Goal: Information Seeking & Learning: Learn about a topic

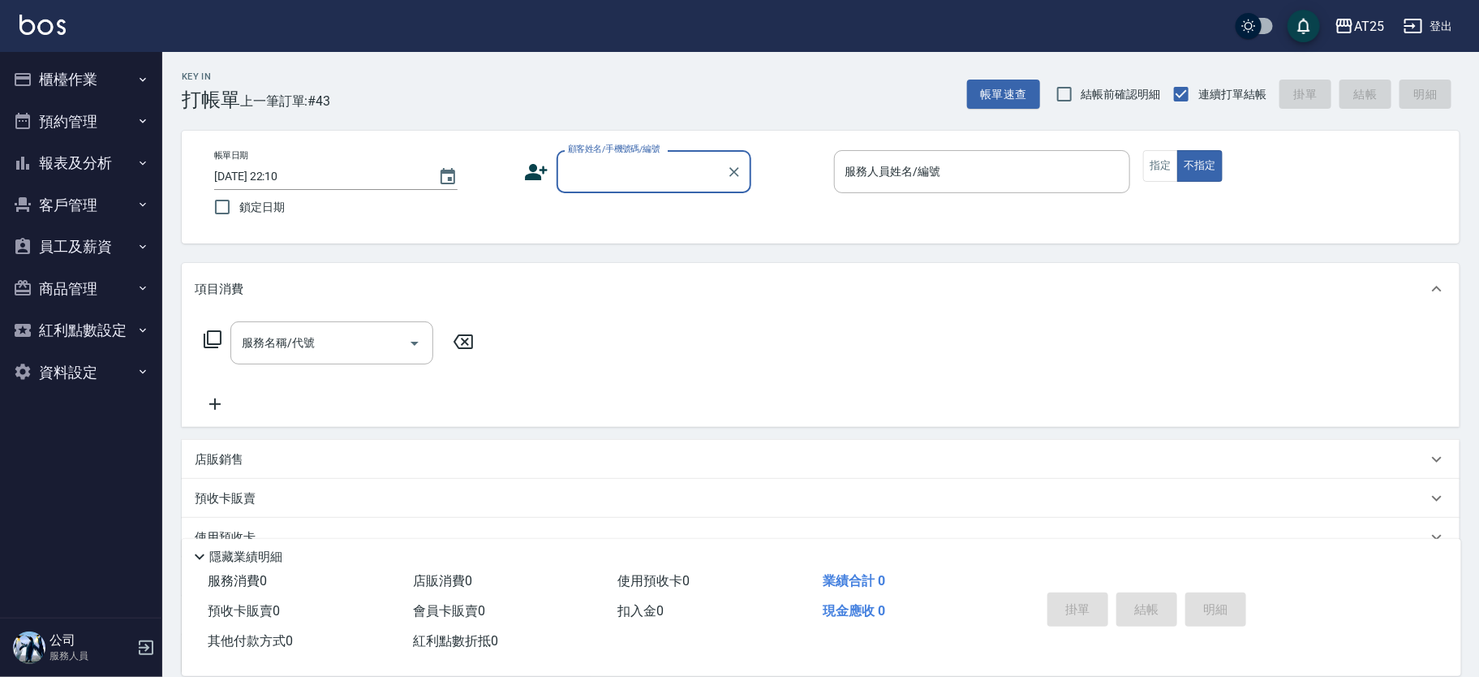
click at [89, 154] on button "報表及分析" at bounding box center [80, 163] width 149 height 42
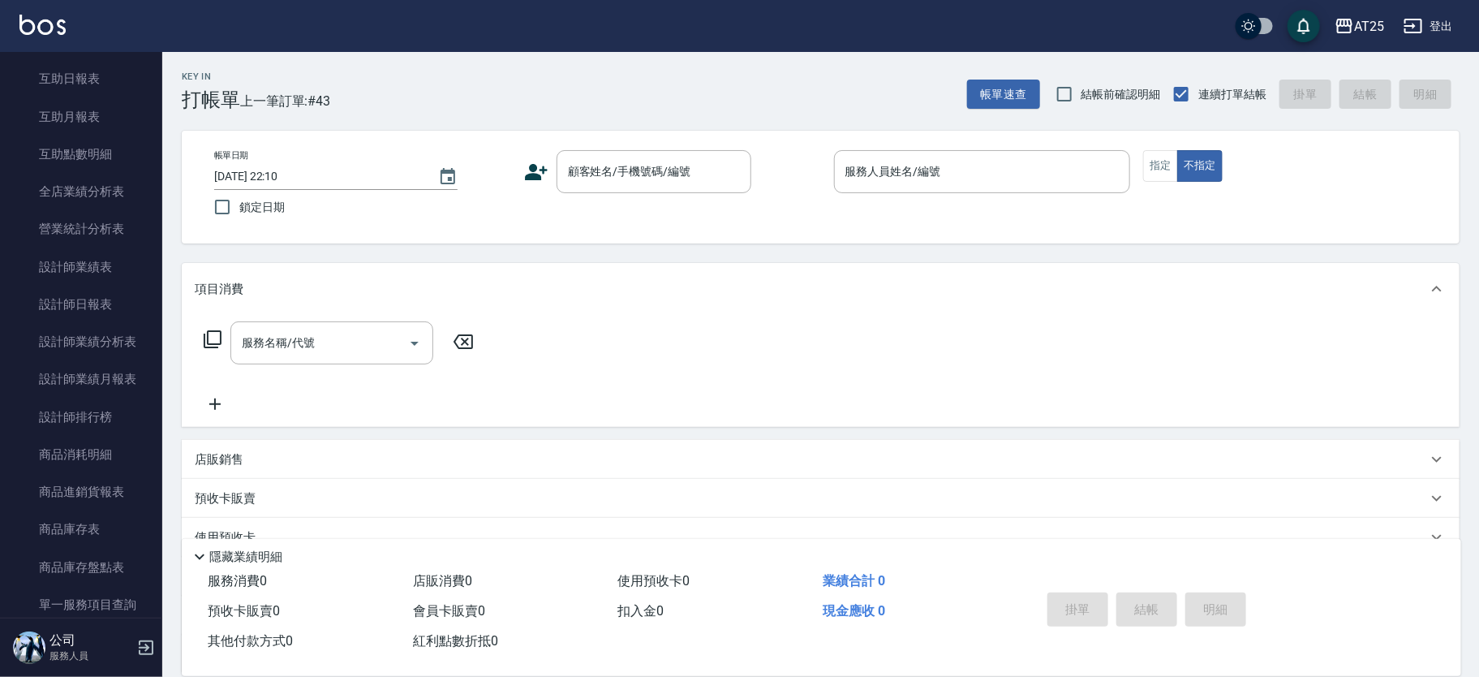
scroll to position [249, 0]
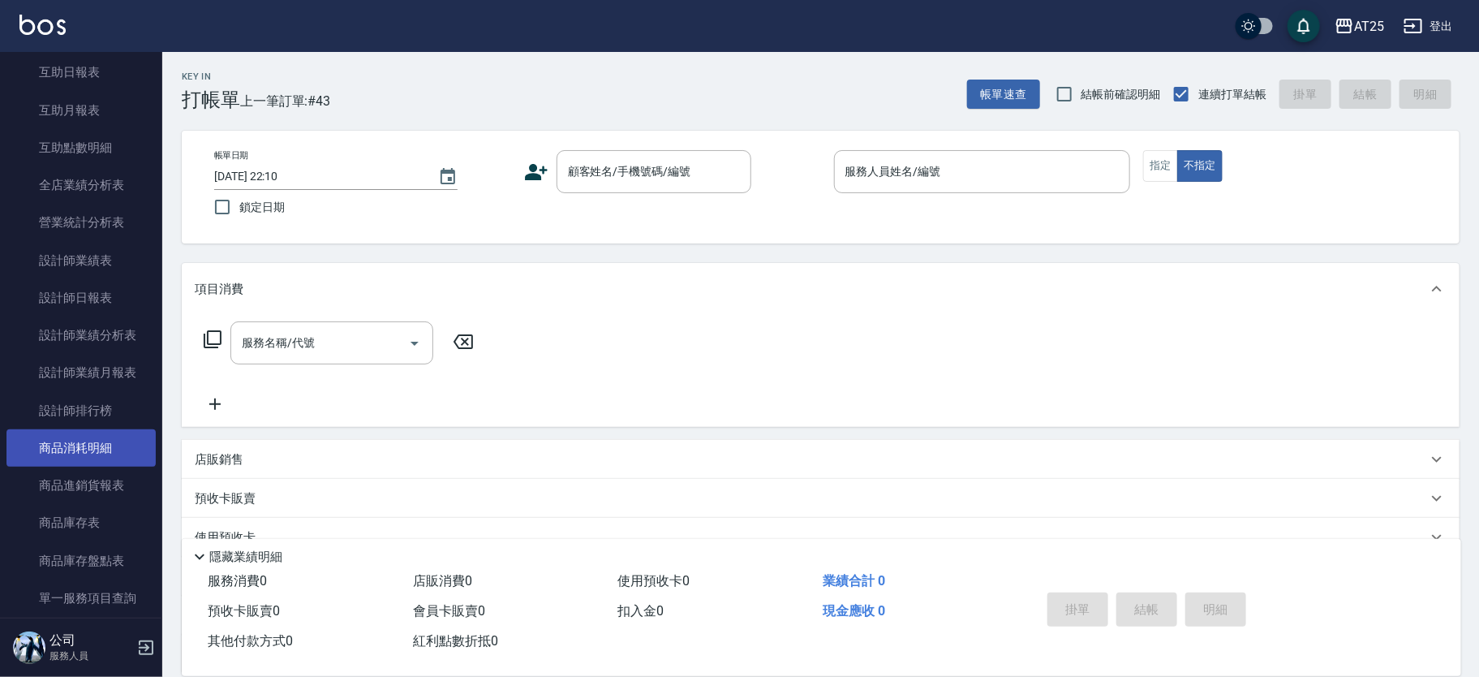
click at [59, 445] on link "商品消耗明細" at bounding box center [80, 447] width 149 height 37
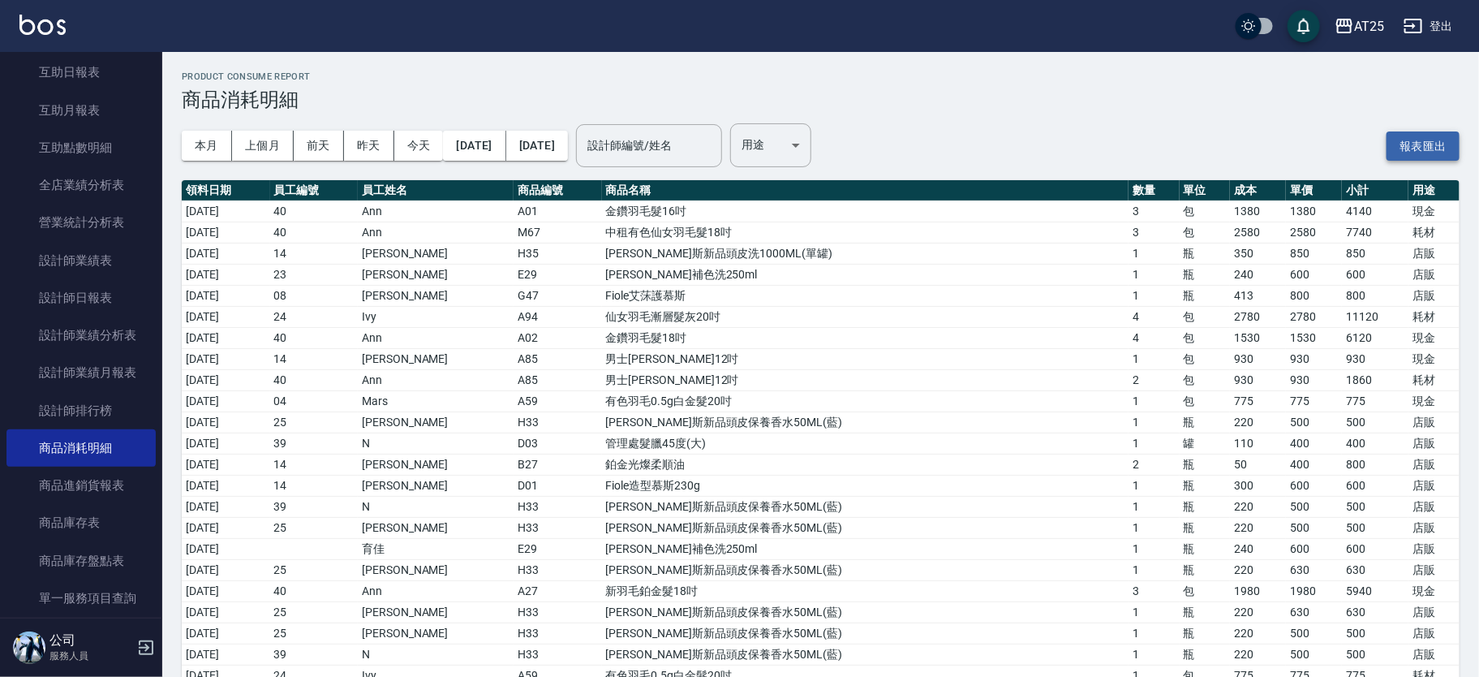
click at [1427, 136] on button "報表匯出" at bounding box center [1423, 146] width 73 height 30
drag, startPoint x: 122, startPoint y: 418, endPoint x: 136, endPoint y: 400, distance: 23.1
click at [122, 418] on link "設計師排行榜" at bounding box center [80, 410] width 149 height 37
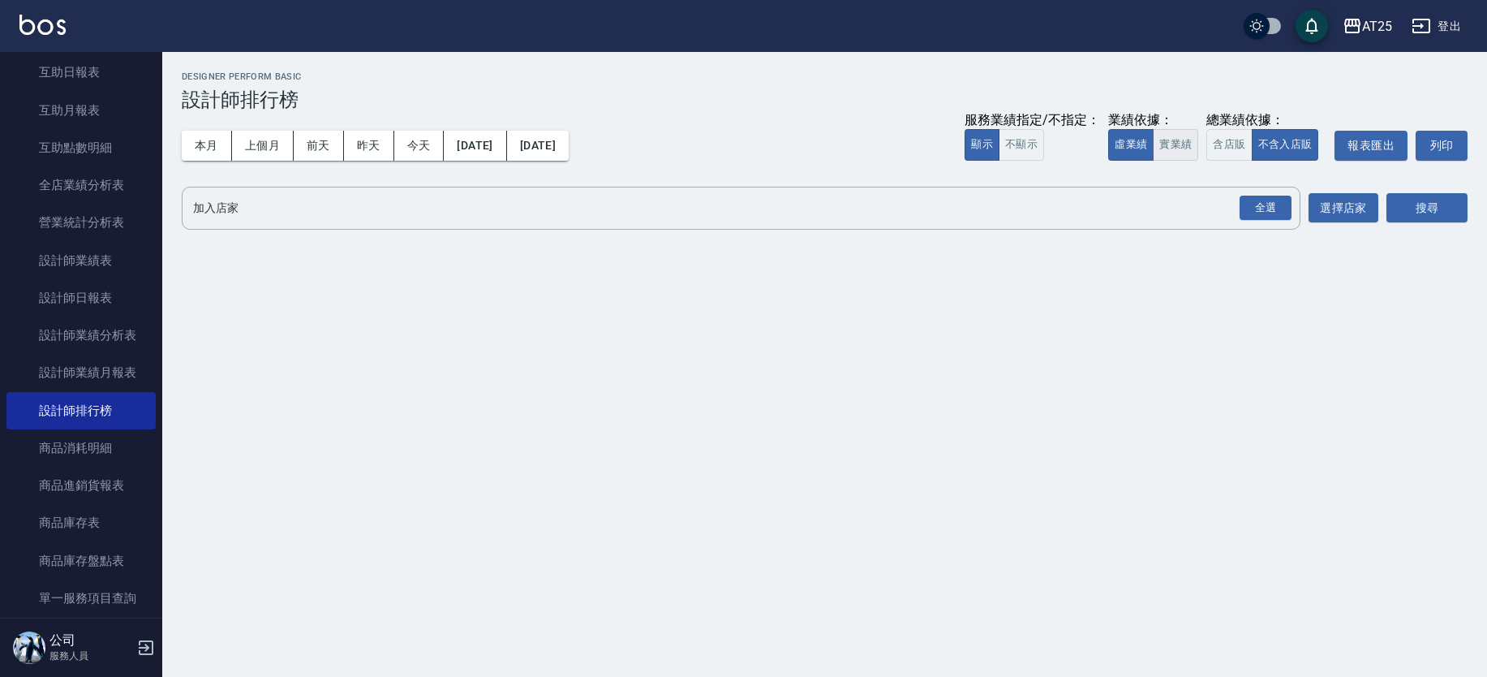
click at [1185, 140] on button "實業績" at bounding box center [1175, 145] width 45 height 32
click at [1276, 211] on div "全選" at bounding box center [1266, 208] width 52 height 25
click at [1342, 209] on button "選擇店家" at bounding box center [1344, 209] width 70 height 30
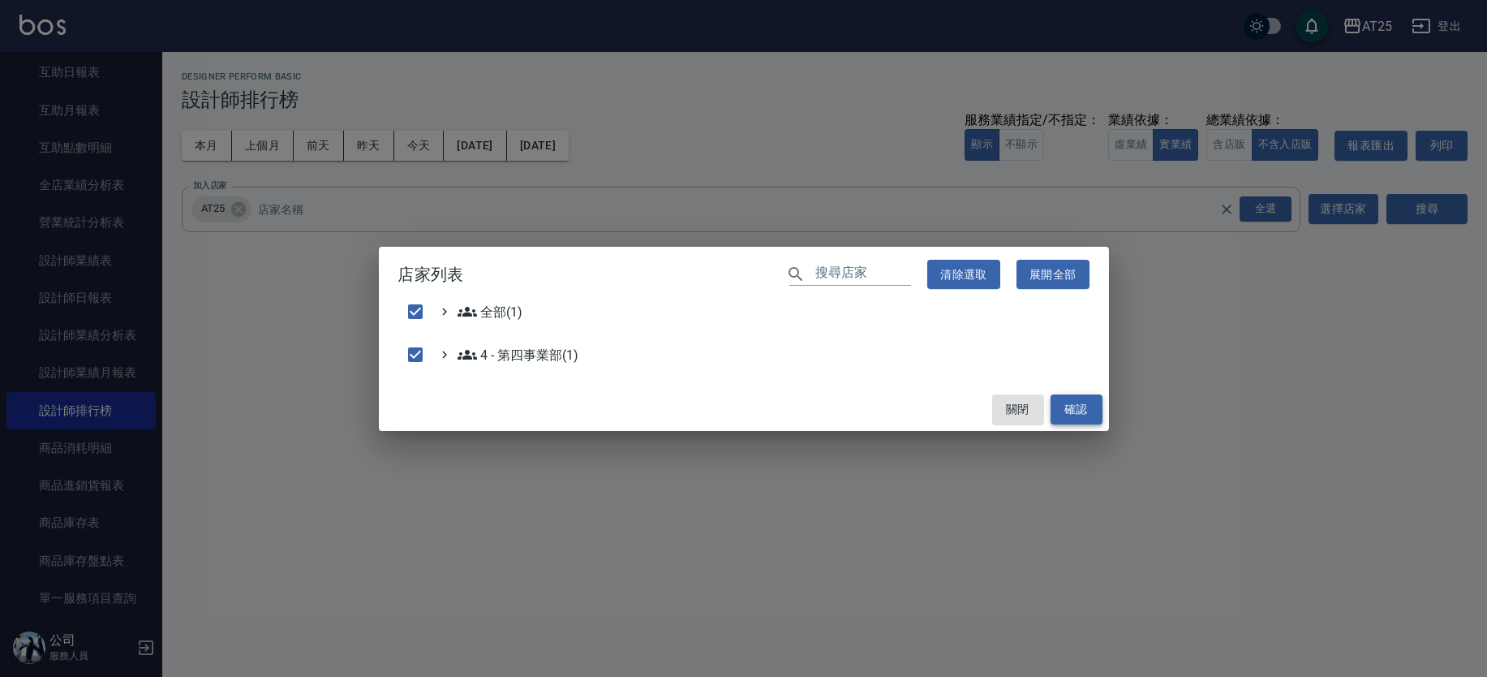
click at [1074, 407] on button "確認" at bounding box center [1077, 409] width 52 height 30
checkbox input "false"
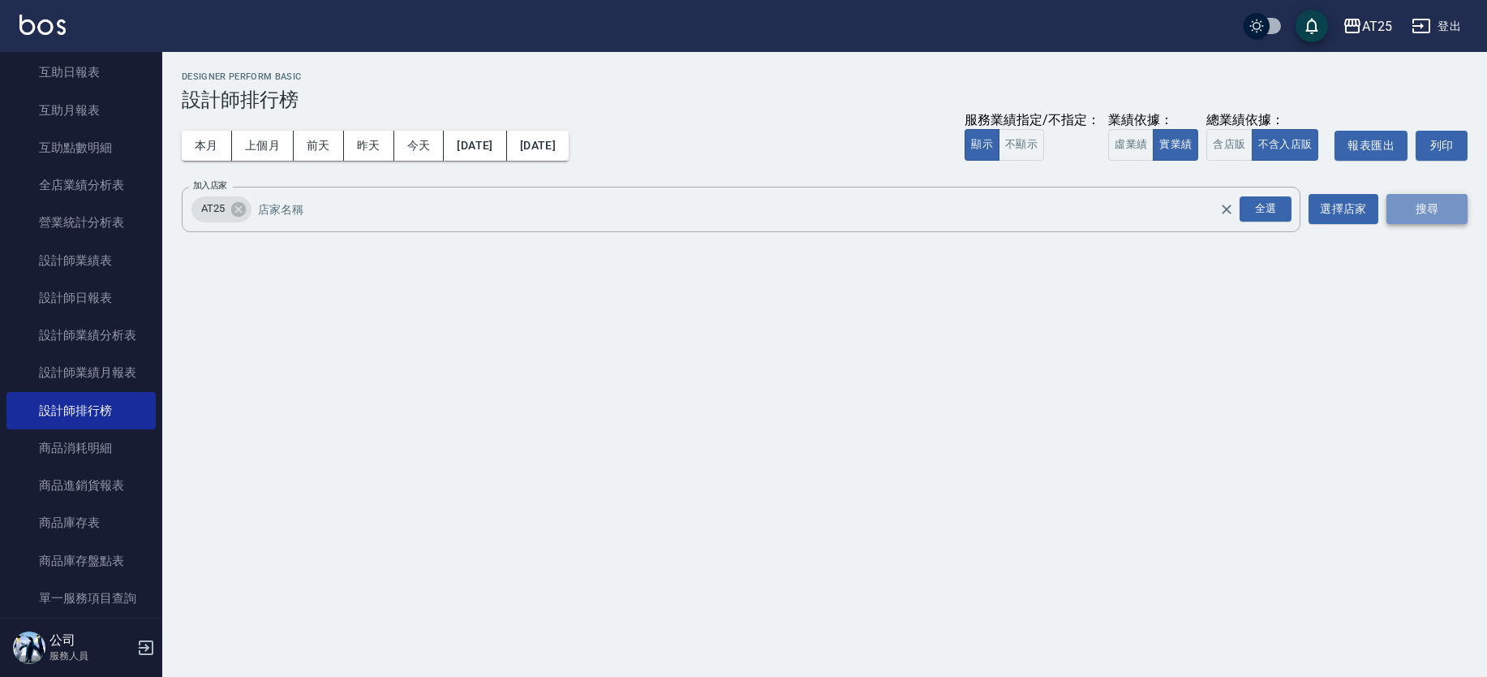
click at [1408, 216] on button "搜尋" at bounding box center [1427, 209] width 81 height 30
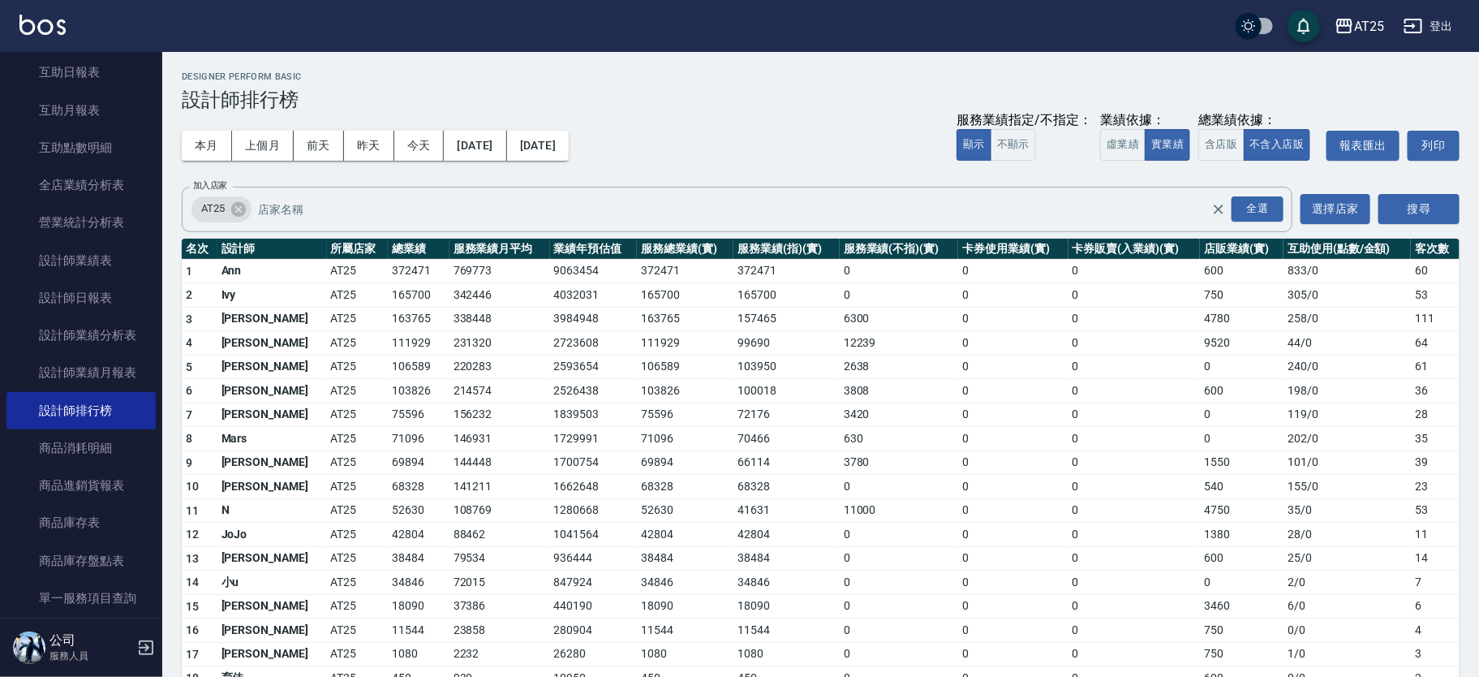
scroll to position [76, 0]
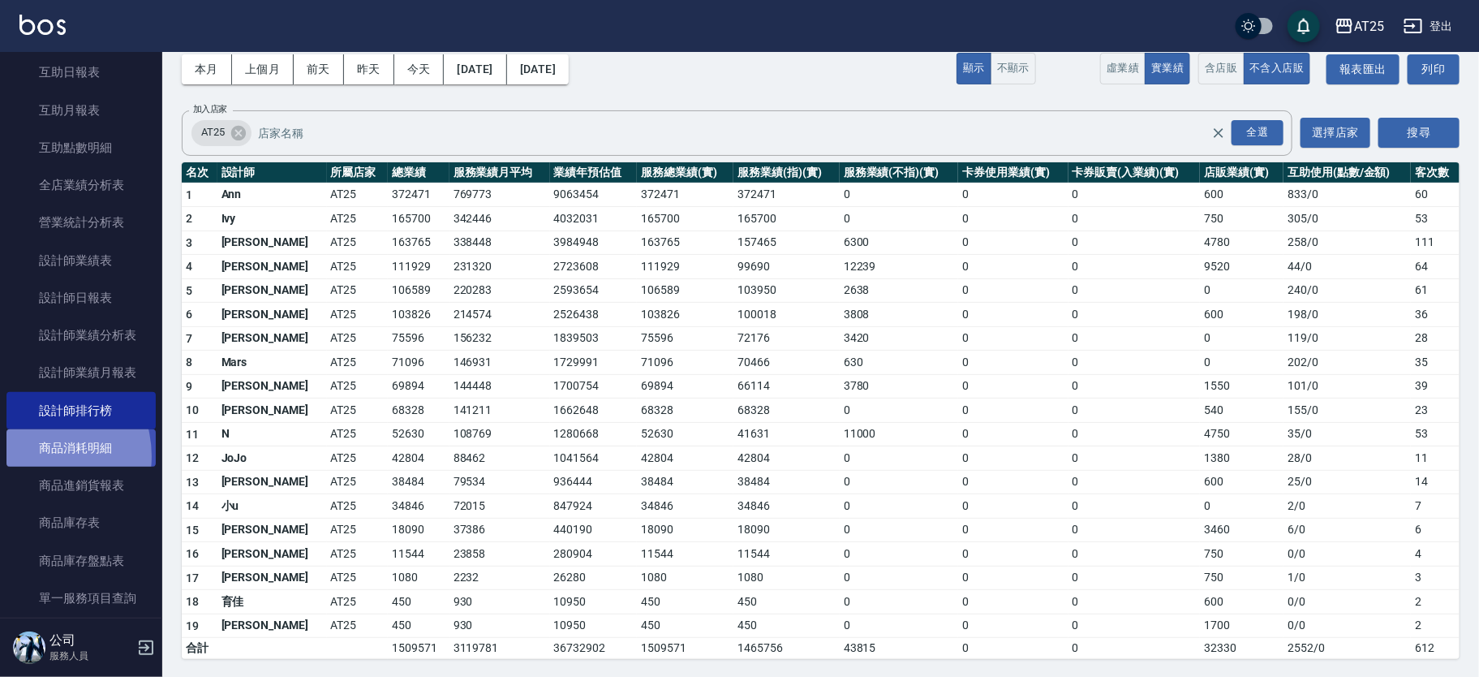
click at [36, 455] on link "商品消耗明細" at bounding box center [80, 447] width 149 height 37
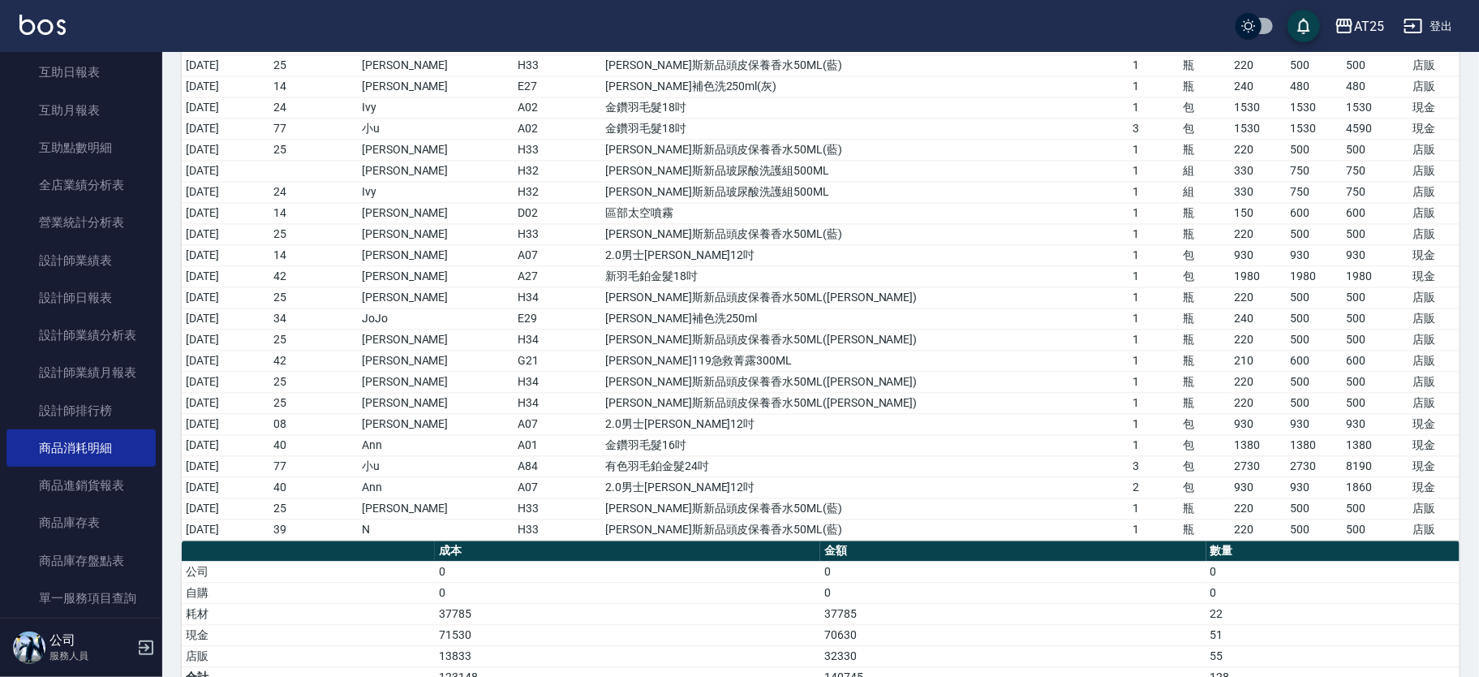
scroll to position [1650, 0]
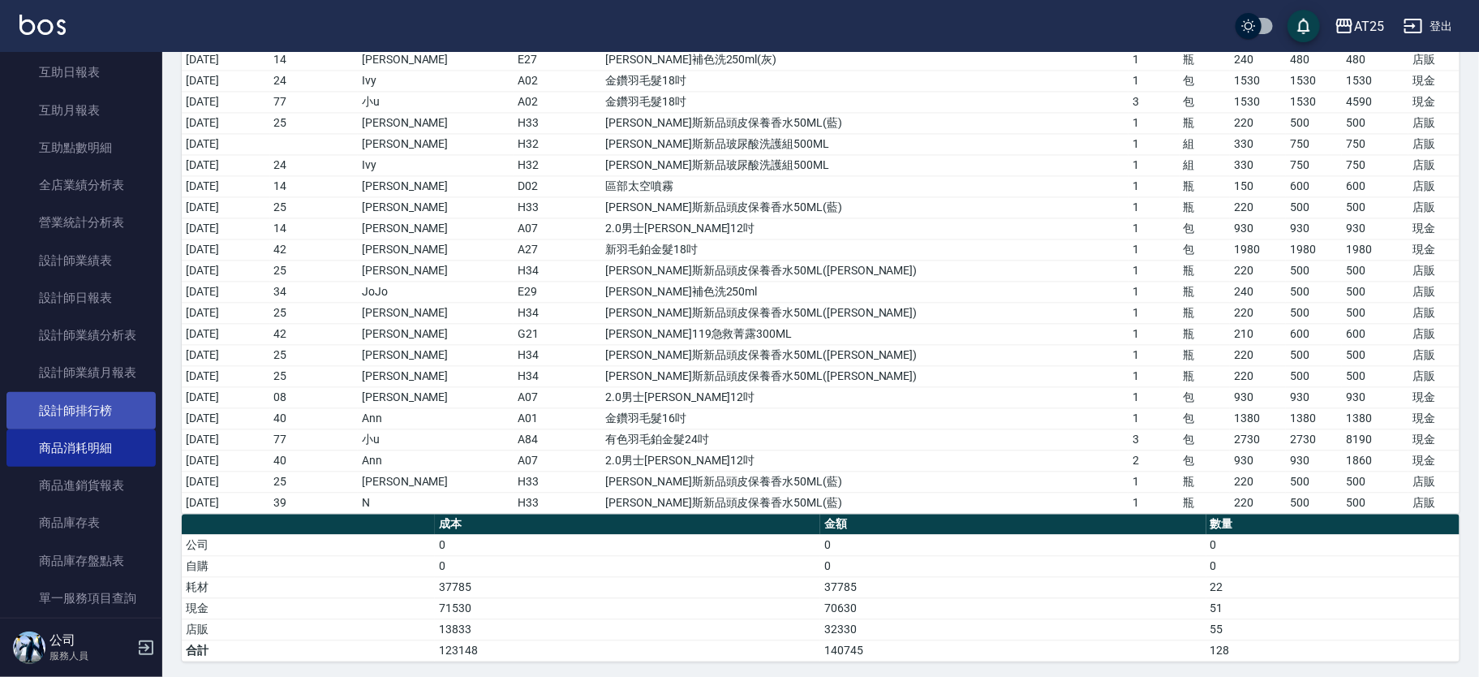
click at [32, 420] on link "設計師排行榜" at bounding box center [80, 410] width 149 height 37
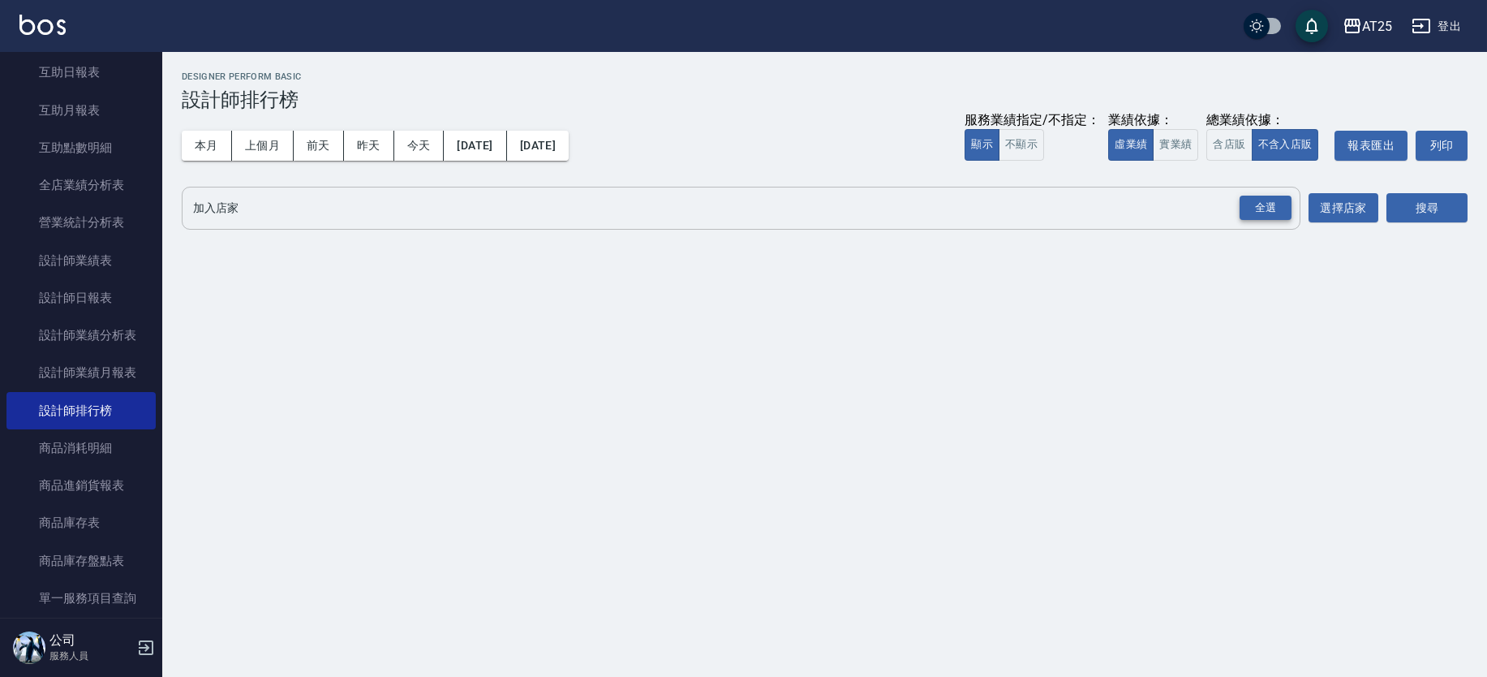
click at [1272, 200] on div "全選" at bounding box center [1266, 208] width 52 height 25
click at [1189, 149] on button "實業績" at bounding box center [1175, 145] width 45 height 32
click at [1354, 213] on button "選擇店家" at bounding box center [1344, 209] width 70 height 30
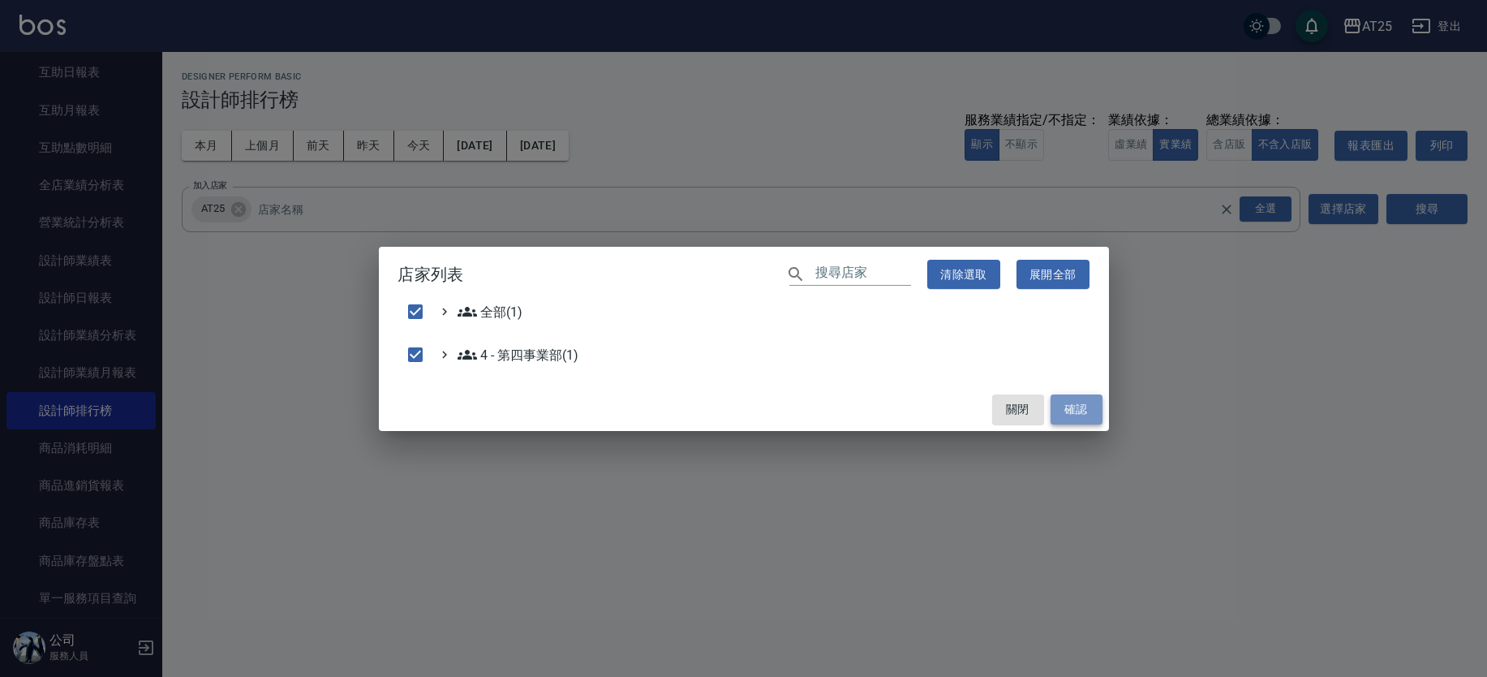
click at [1091, 404] on button "確認" at bounding box center [1077, 409] width 52 height 30
checkbox input "false"
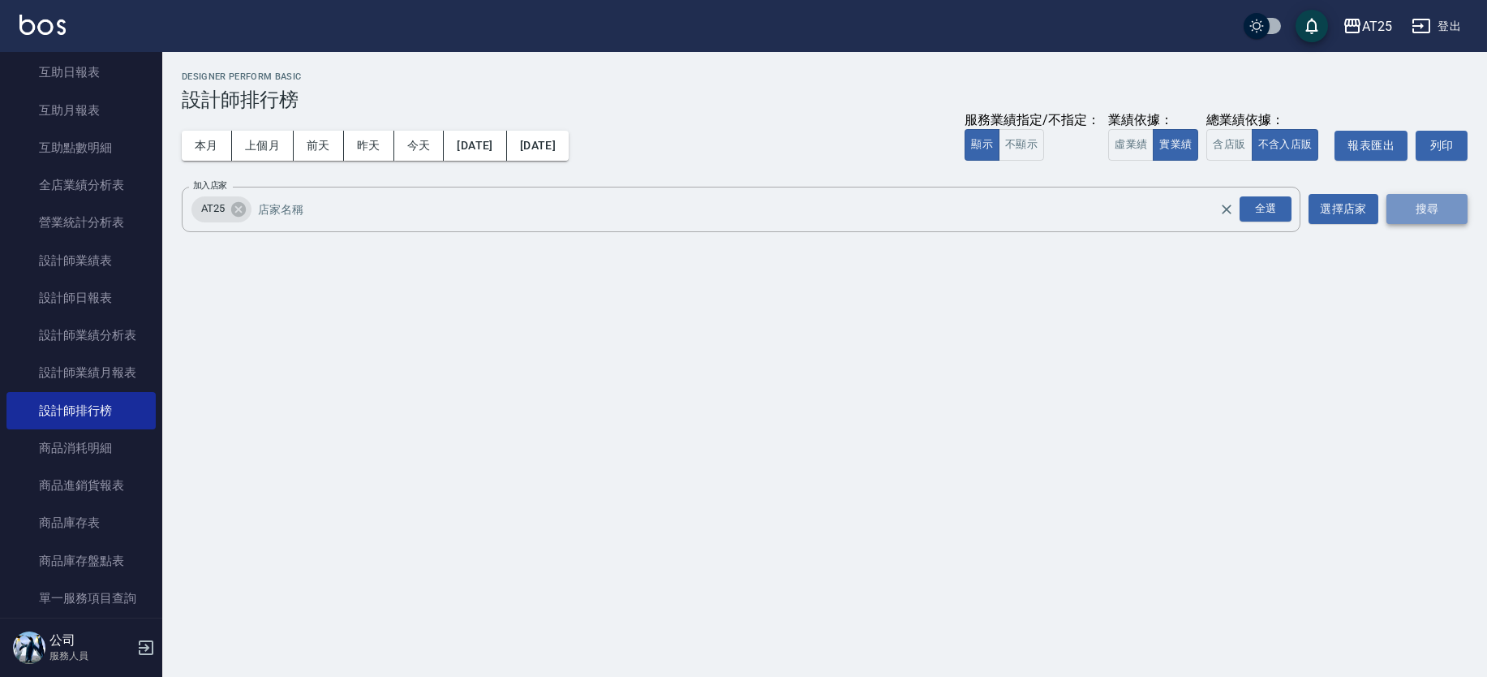
click at [1441, 205] on button "搜尋" at bounding box center [1427, 209] width 81 height 30
